Goal: Information Seeking & Learning: Learn about a topic

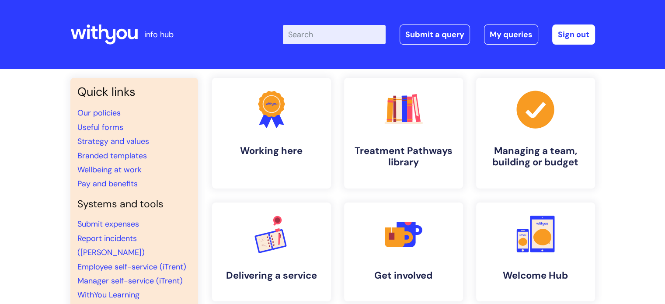
click at [324, 29] on input "Enter your search term here..." at bounding box center [334, 34] width 103 height 19
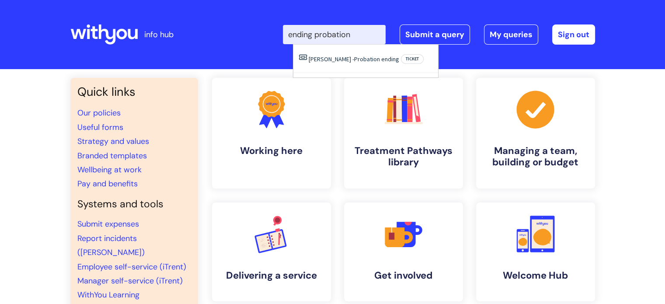
type input "ending probation"
click button "Search" at bounding box center [0, 0] width 0 height 0
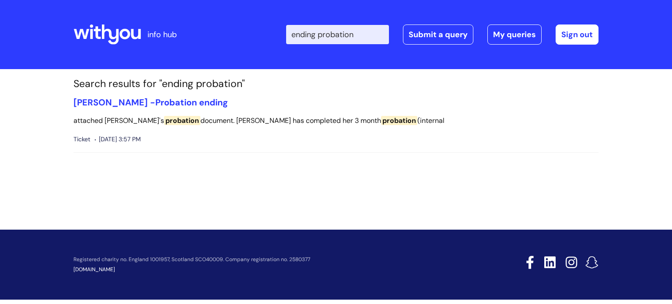
click at [324, 29] on input "ending probation" at bounding box center [337, 34] width 103 height 19
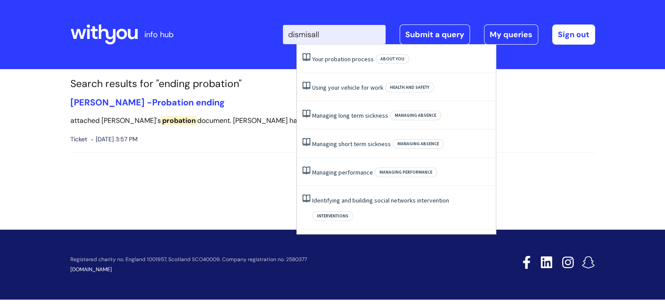
type input "dismisall"
click button "Search" at bounding box center [0, 0] width 0 height 0
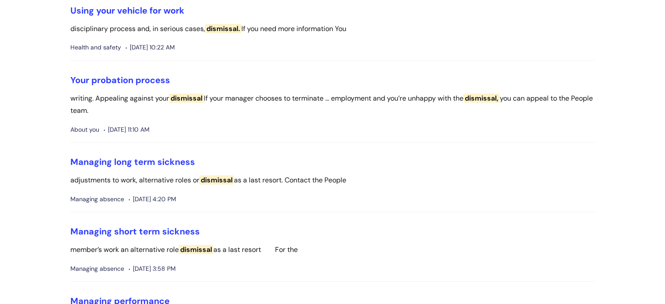
scroll to position [91, 0]
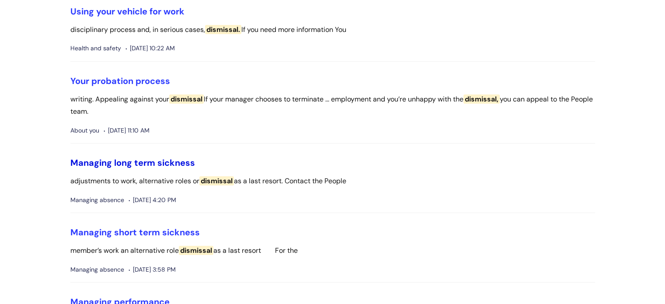
click at [173, 162] on link "Managing long term sickness" at bounding box center [132, 162] width 125 height 11
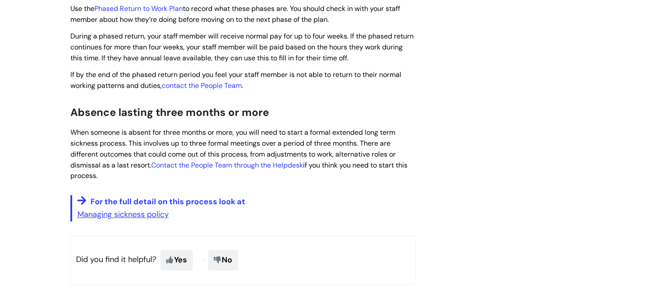
scroll to position [623, 0]
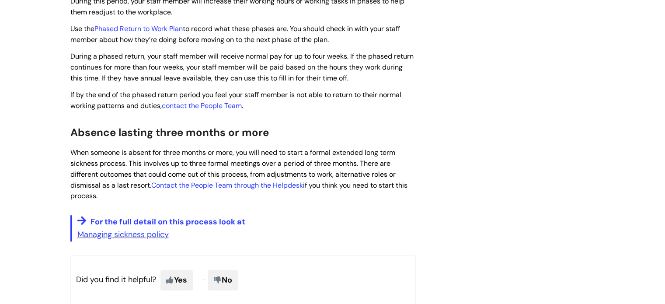
scroll to position [603, 0]
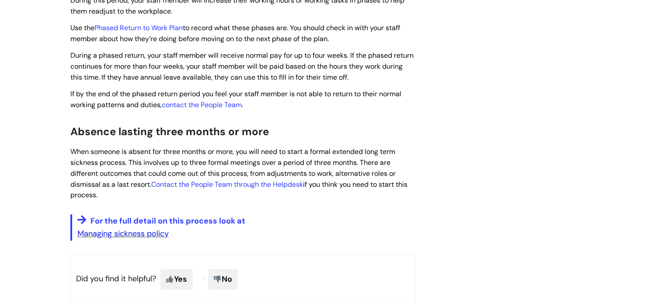
click at [150, 237] on link "Managing sickness policy" at bounding box center [122, 233] width 91 height 10
